Goal: Use online tool/utility: Utilize a website feature to perform a specific function

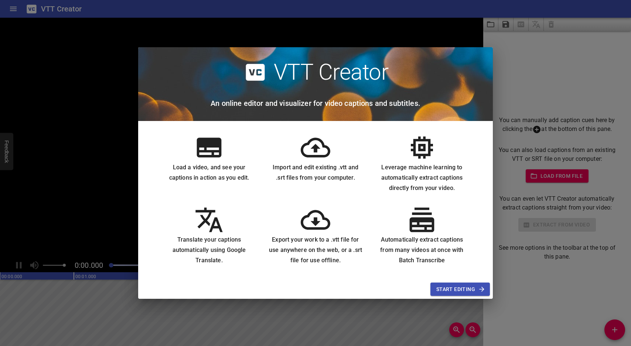
click at [459, 290] on span "Start Editing" at bounding box center [460, 289] width 48 height 9
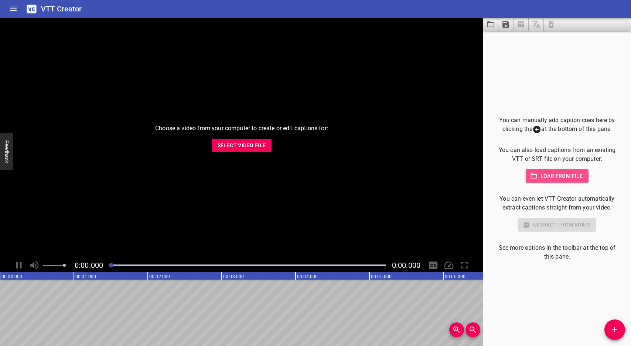
click at [551, 181] on button "Load from file" at bounding box center [556, 177] width 63 height 14
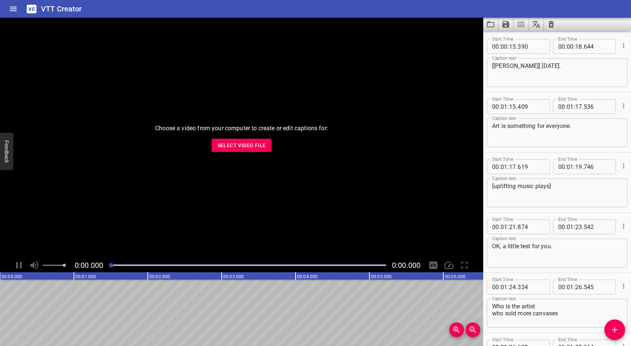
scroll to position [81, 0]
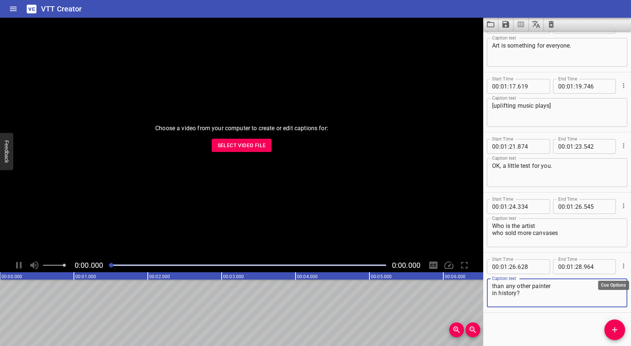
click at [622, 267] on icon "Cue Options" at bounding box center [623, 266] width 7 height 7
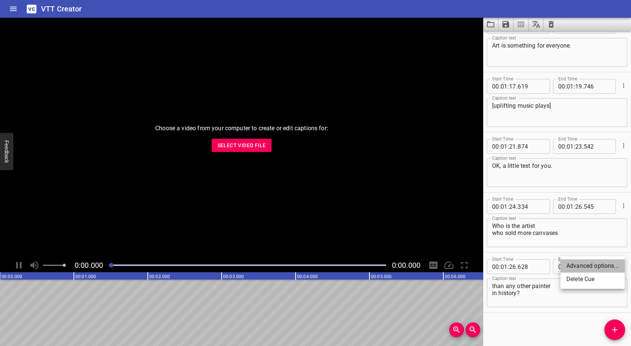
click at [621, 266] on li "Advanced options..." at bounding box center [592, 266] width 64 height 13
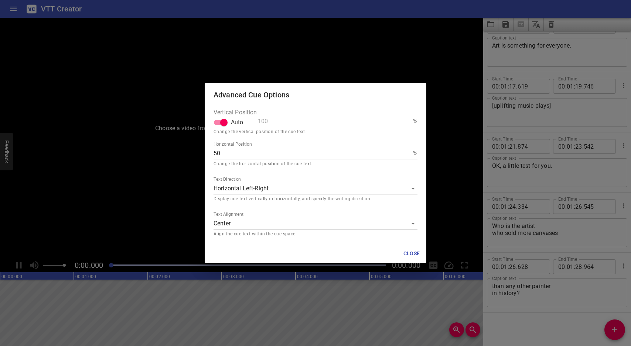
click at [394, 60] on div "Advanced Cue Options Vertical Position Auto 100 % Change the vertical position …" at bounding box center [315, 173] width 631 height 346
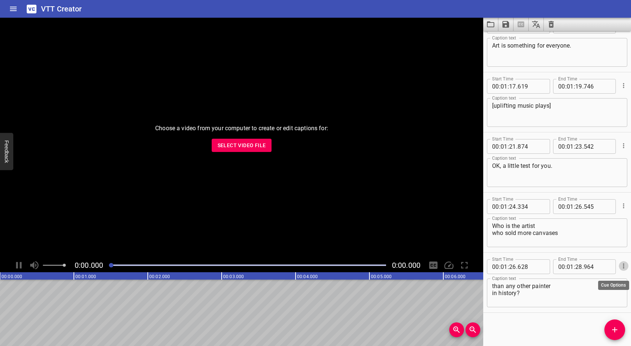
click at [623, 267] on icon "Cue Options" at bounding box center [623, 266] width 7 height 7
click at [620, 266] on li "Advanced options..." at bounding box center [592, 266] width 64 height 13
type textarea "than any other painter in history?"
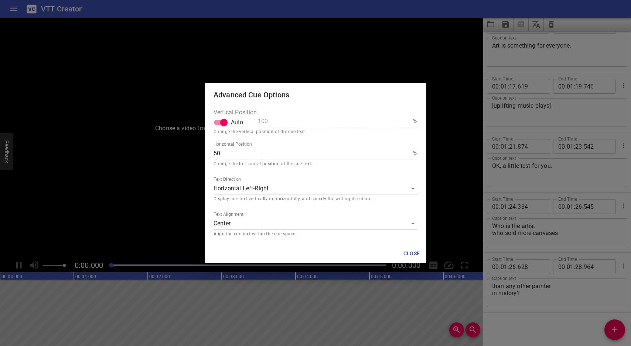
click at [415, 187] on body "VTT Creator Caption Editor Batch Transcribe Login Sign Up Privacy Contact Choos…" at bounding box center [315, 173] width 631 height 346
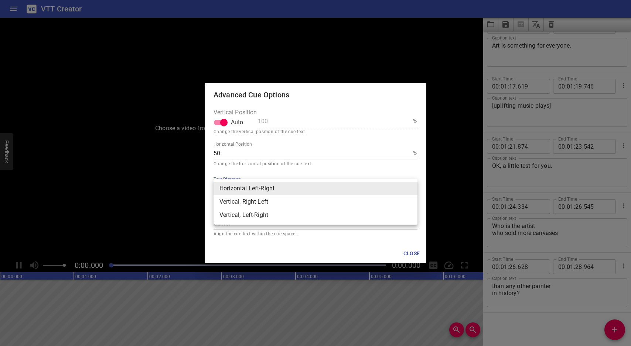
click at [415, 187] on li "Horizontal Left-Right" at bounding box center [315, 188] width 204 height 13
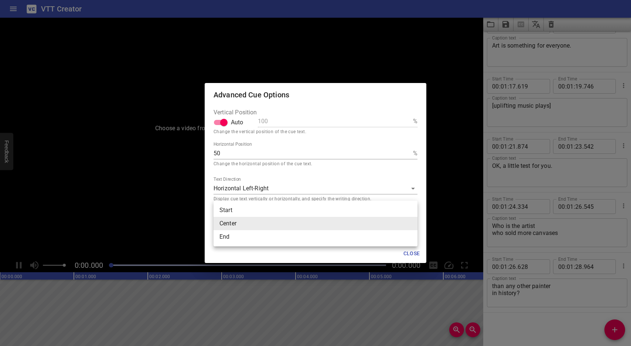
click at [414, 221] on body "VTT Creator Caption Editor Batch Transcribe Login Sign Up Privacy Contact Choos…" at bounding box center [315, 173] width 631 height 346
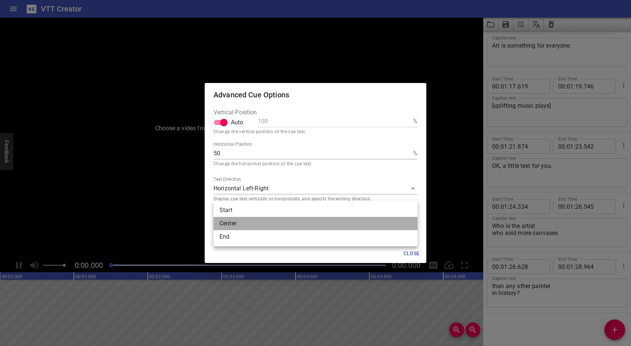
click at [412, 222] on li "Center" at bounding box center [315, 223] width 204 height 13
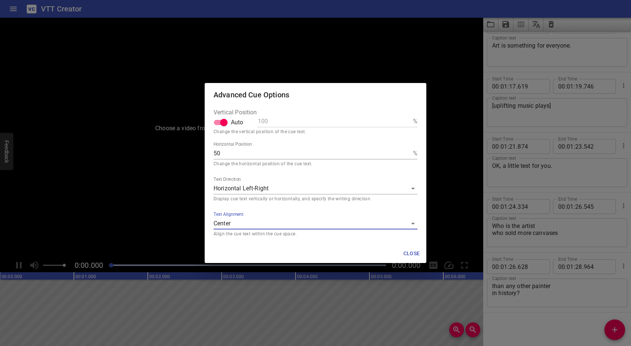
click at [225, 122] on input "Auto" at bounding box center [224, 123] width 42 height 14
checkbox input "false"
click at [297, 120] on input "100" at bounding box center [334, 122] width 152 height 12
click at [408, 125] on input "100" at bounding box center [334, 122] width 152 height 12
type textarea "than any other painter in history?"
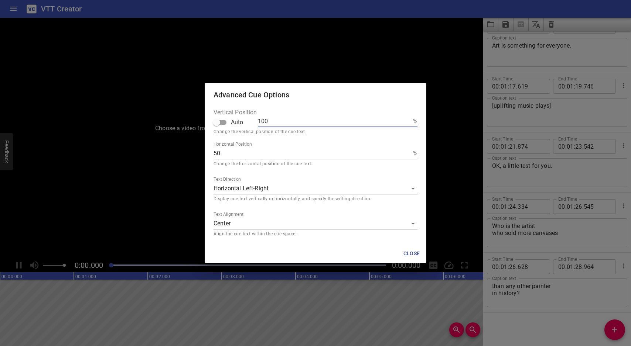
type input "99"
type textarea "than any other painter in history?"
type input "98"
type textarea "than any other painter in history?"
type input "97"
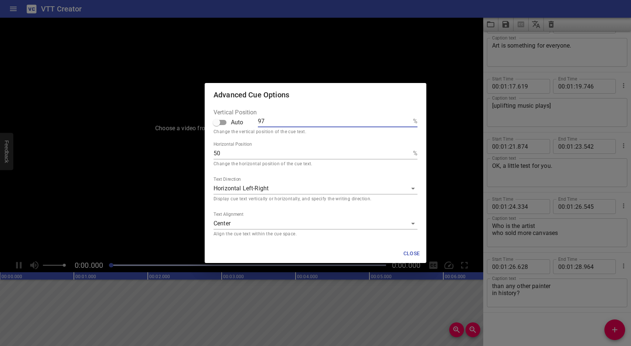
type textarea "than any other painter in history?"
type input "96"
type textarea "than any other painter in history?"
type input "95"
type textarea "than any other painter in history?"
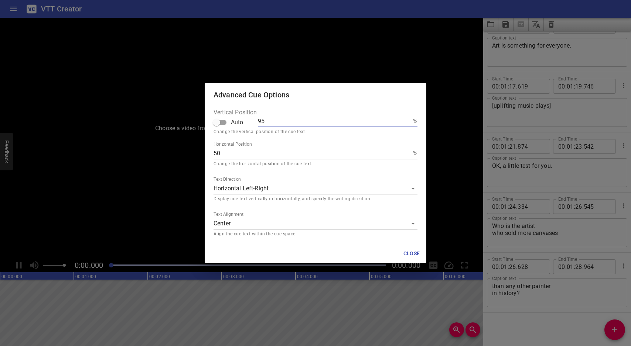
type input "94"
type textarea "than any other painter in history?"
type input "93"
type textarea "than any other painter in history?"
type input "92"
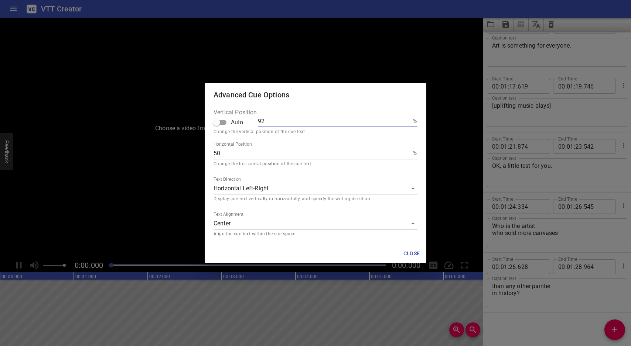
type textarea "than any other painter in history?"
type input "91"
type textarea "than any other painter in history?"
type input "90"
type textarea "than any other painter in history?"
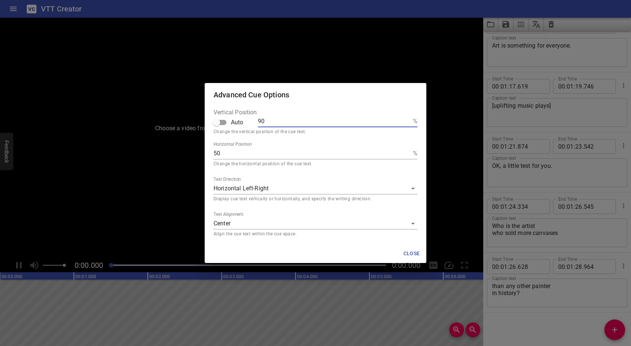
type input "89"
type textarea "than any other painter in history?"
type input "88"
type textarea "than any other painter in history?"
type input "87"
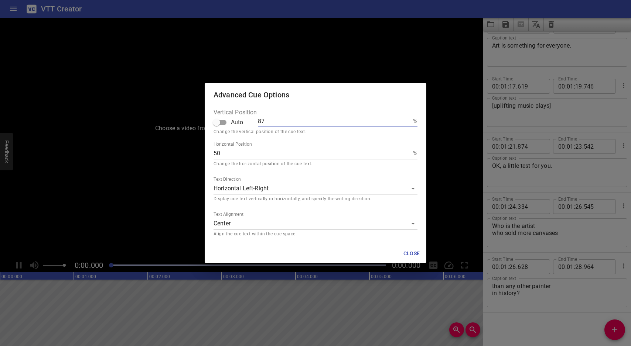
type textarea "than any other painter in history?"
type input "86"
type textarea "than any other painter in history?"
type input "85"
type textarea "than any other painter in history?"
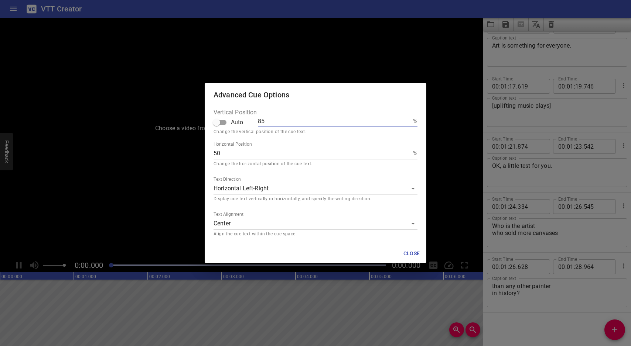
type input "84"
type textarea "than any other painter in history?"
type input "83"
type textarea "than any other painter in history?"
type input "82"
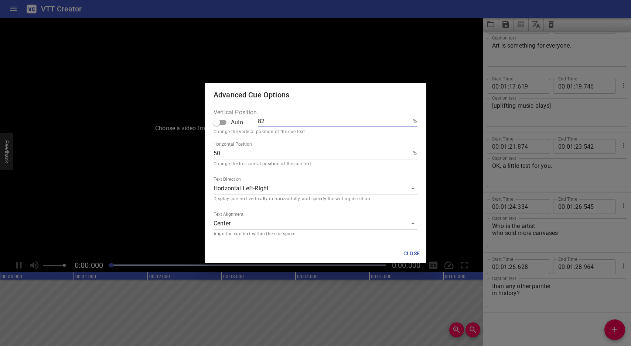
click at [408, 124] on input "82" at bounding box center [334, 122] width 152 height 12
type textarea "than any other painter in history?"
type input "81"
click at [408, 124] on input "81" at bounding box center [334, 122] width 152 height 12
type textarea "than any other painter in history?"
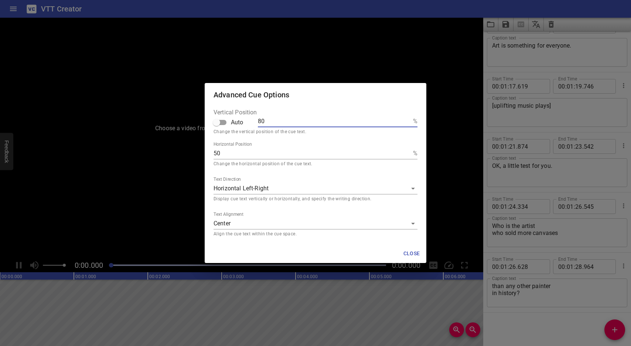
type input "80"
click at [408, 124] on input "80" at bounding box center [334, 122] width 152 height 12
type textarea "than any other painter in history?"
type input "79"
click at [408, 123] on input "79" at bounding box center [334, 122] width 152 height 12
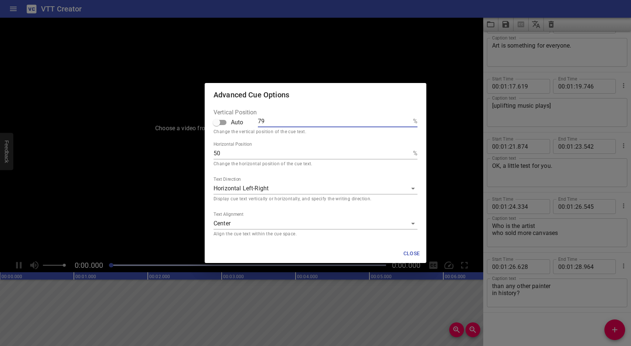
type textarea "than any other painter in history?"
type input "78"
click at [408, 123] on input "78" at bounding box center [334, 122] width 152 height 12
type textarea "than any other painter in history?"
type input "77"
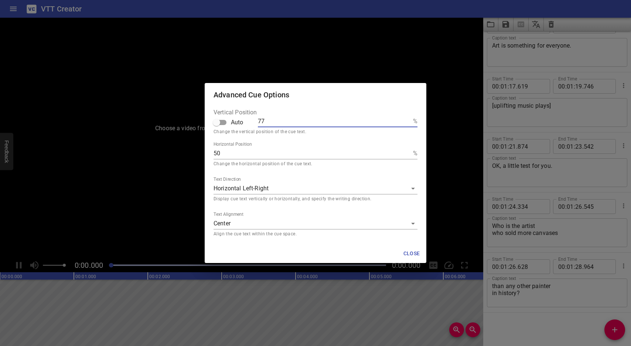
click at [408, 123] on input "77" at bounding box center [334, 122] width 152 height 12
type textarea "than any other painter in history?"
type input "76"
click at [408, 123] on input "76" at bounding box center [334, 122] width 152 height 12
type textarea "than any other painter in history?"
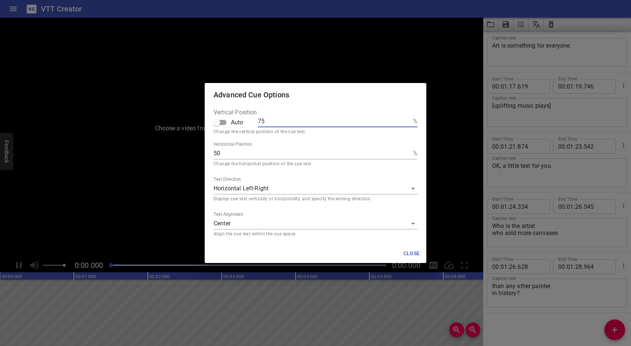
type input "75"
click at [408, 123] on input "75" at bounding box center [334, 122] width 152 height 12
click at [417, 259] on button "Close" at bounding box center [412, 254] width 24 height 14
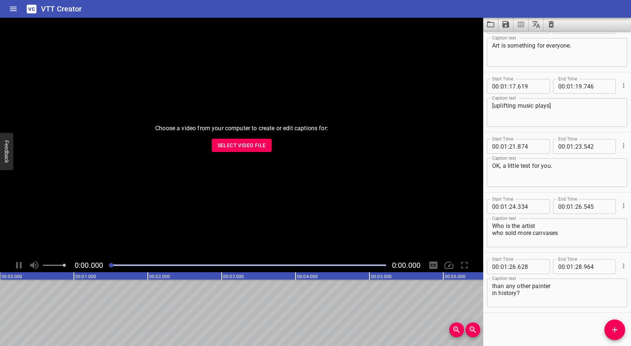
click at [517, 291] on textarea "than any other painter in history?" at bounding box center [557, 293] width 130 height 21
type textarea "than any other painter in history?"
drag, startPoint x: 115, startPoint y: 265, endPoint x: 143, endPoint y: 264, distance: 28.4
click at [144, 265] on div "Play progress" at bounding box center [247, 265] width 277 height 1
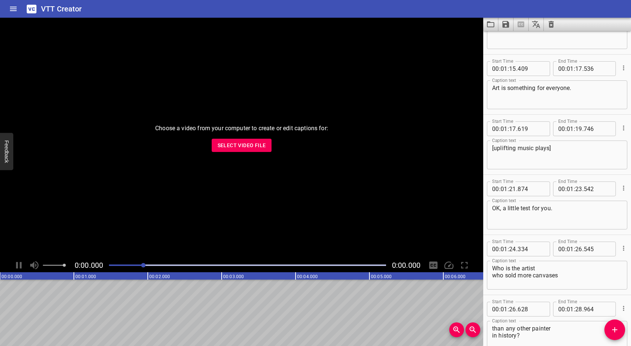
scroll to position [13, 0]
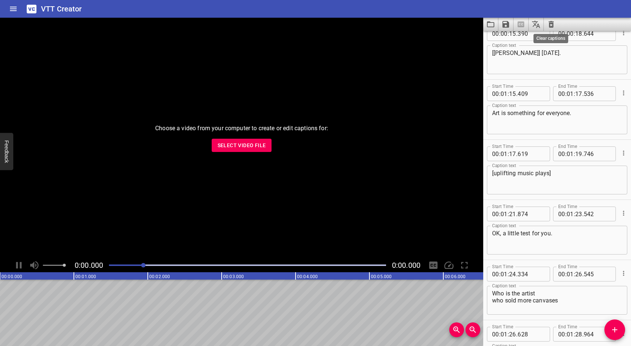
click at [550, 22] on icon "Clear captions" at bounding box center [551, 24] width 9 height 9
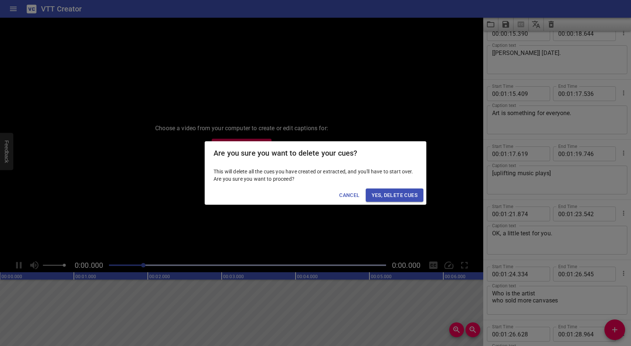
click at [405, 197] on span "Yes, Delete Cues" at bounding box center [395, 195] width 46 height 9
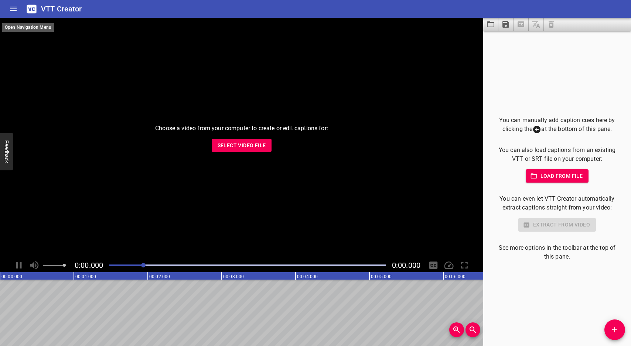
click at [12, 9] on icon "Home" at bounding box center [13, 8] width 9 height 9
